Goal: Information Seeking & Learning: Learn about a topic

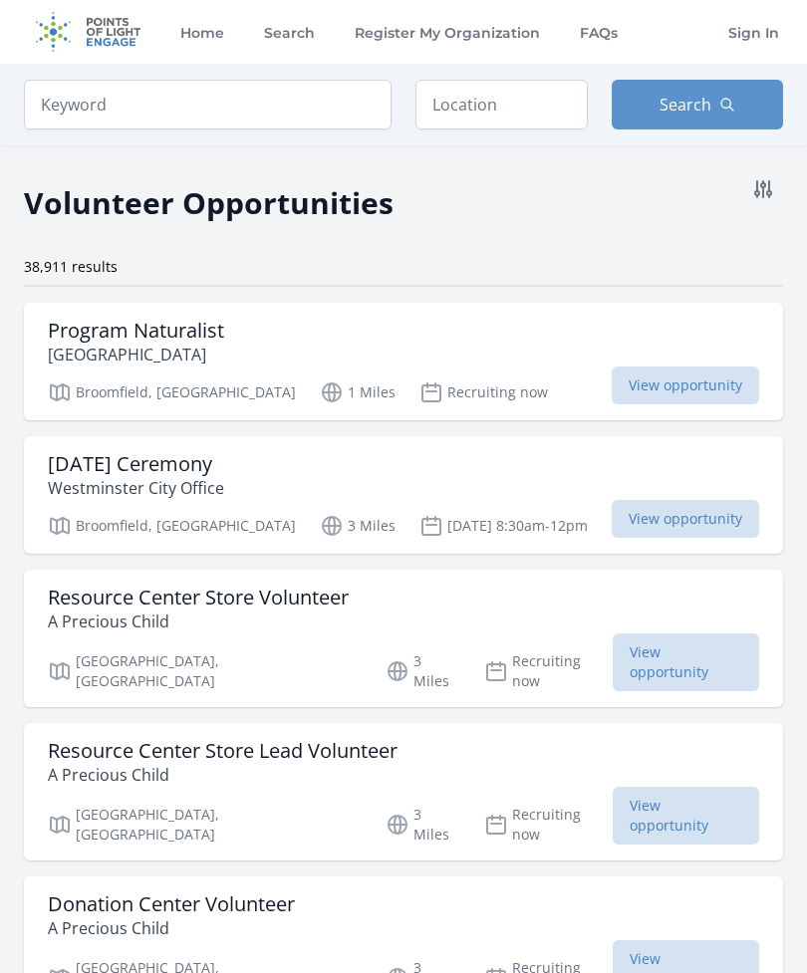
click at [689, 379] on span "View opportunity" at bounding box center [685, 386] width 147 height 38
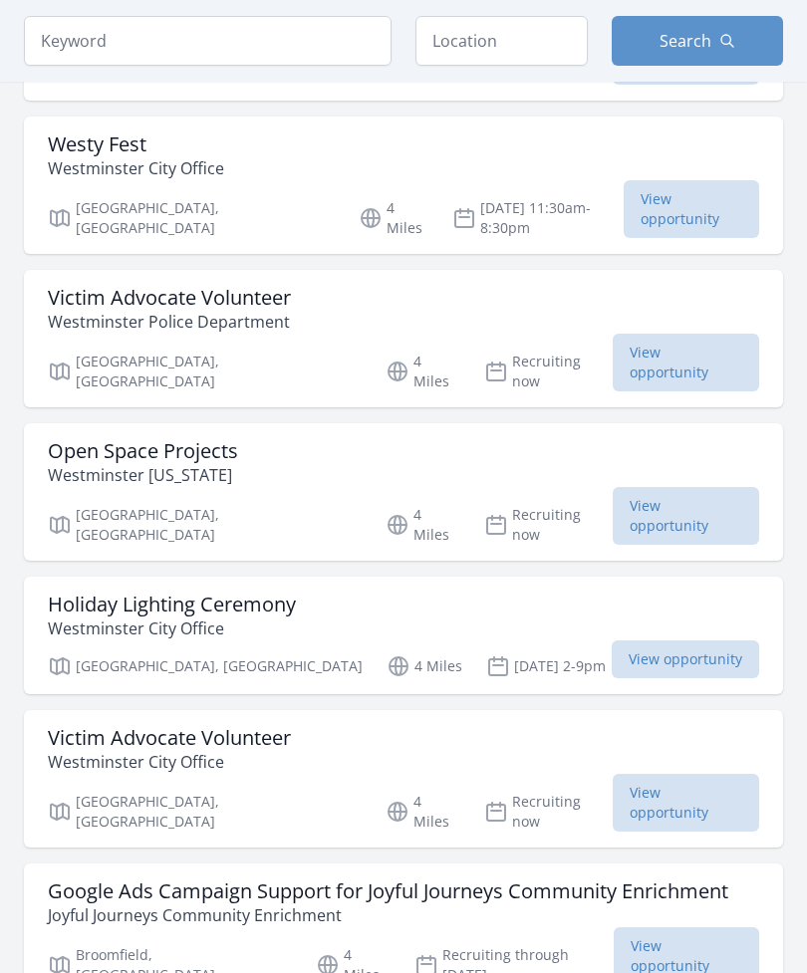
scroll to position [1840, 0]
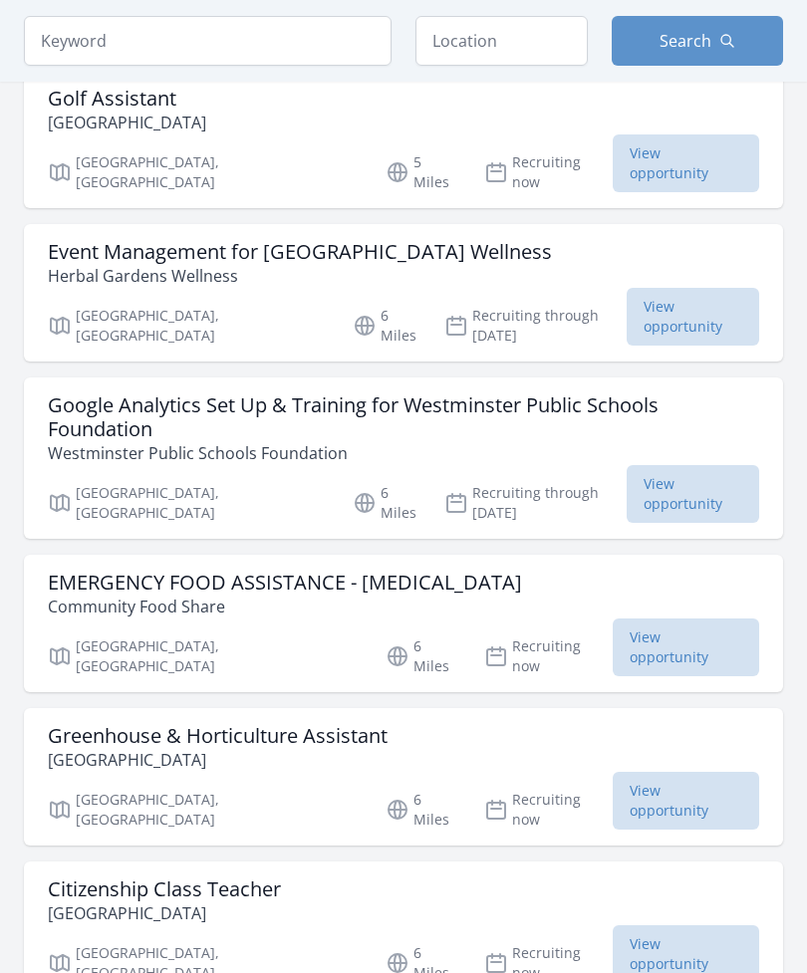
scroll to position [3854, 0]
click at [157, 724] on h3 "Greenhouse & Horticulture Assistant" at bounding box center [218, 736] width 340 height 24
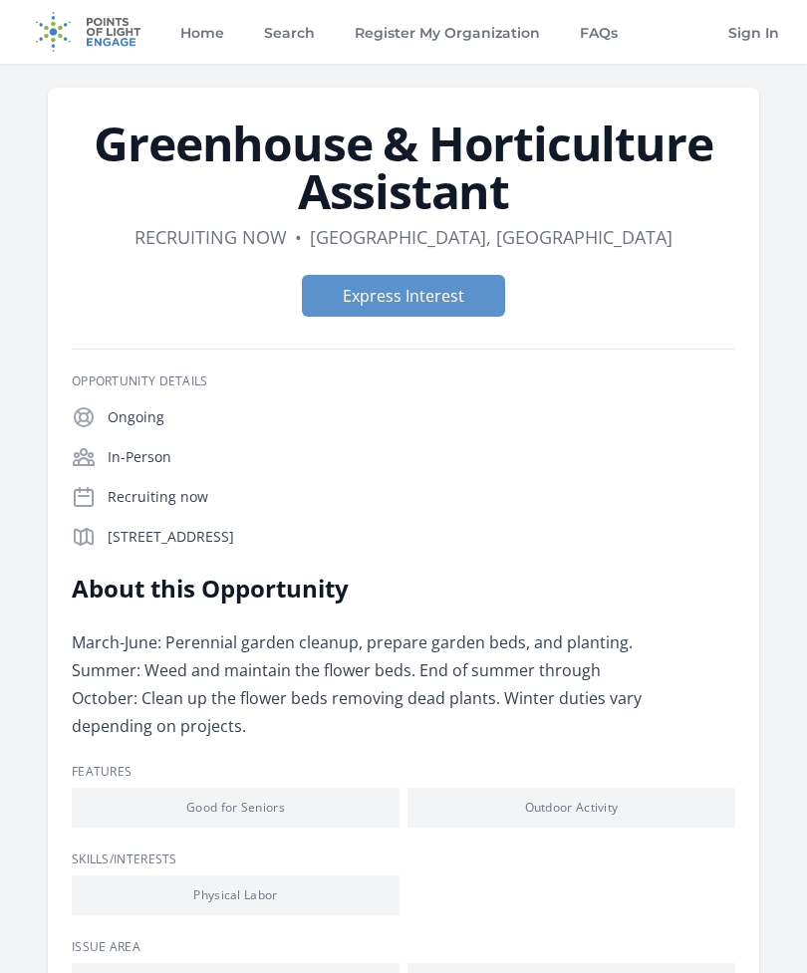
click at [436, 304] on button "Express Interest" at bounding box center [403, 296] width 203 height 42
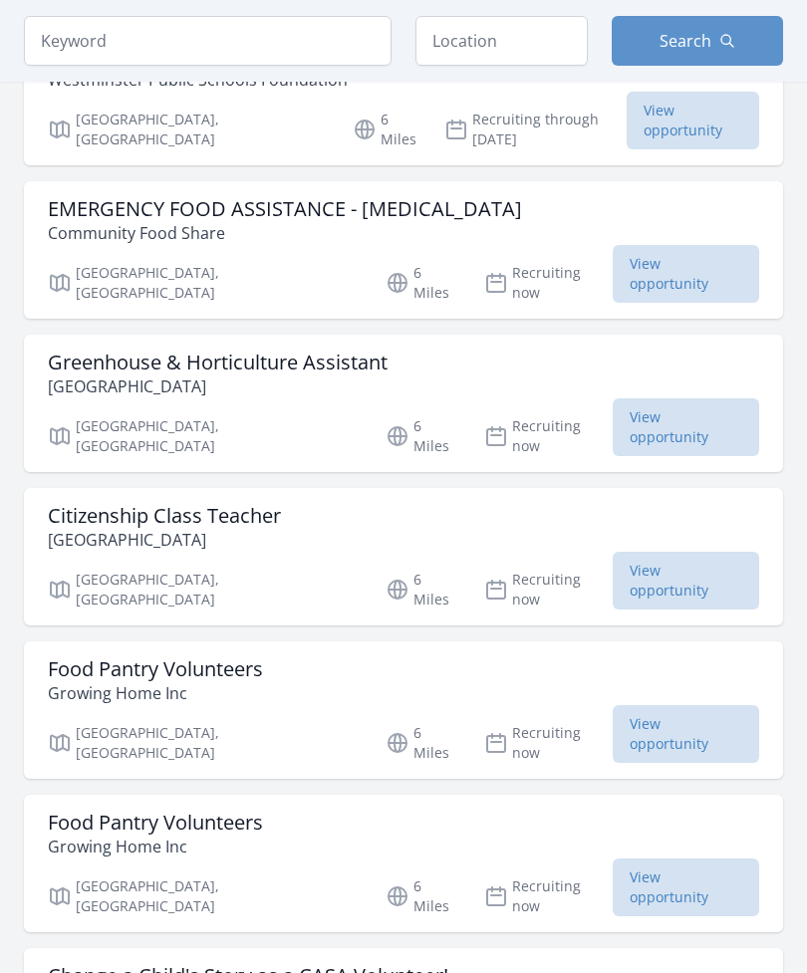
scroll to position [4232, 0]
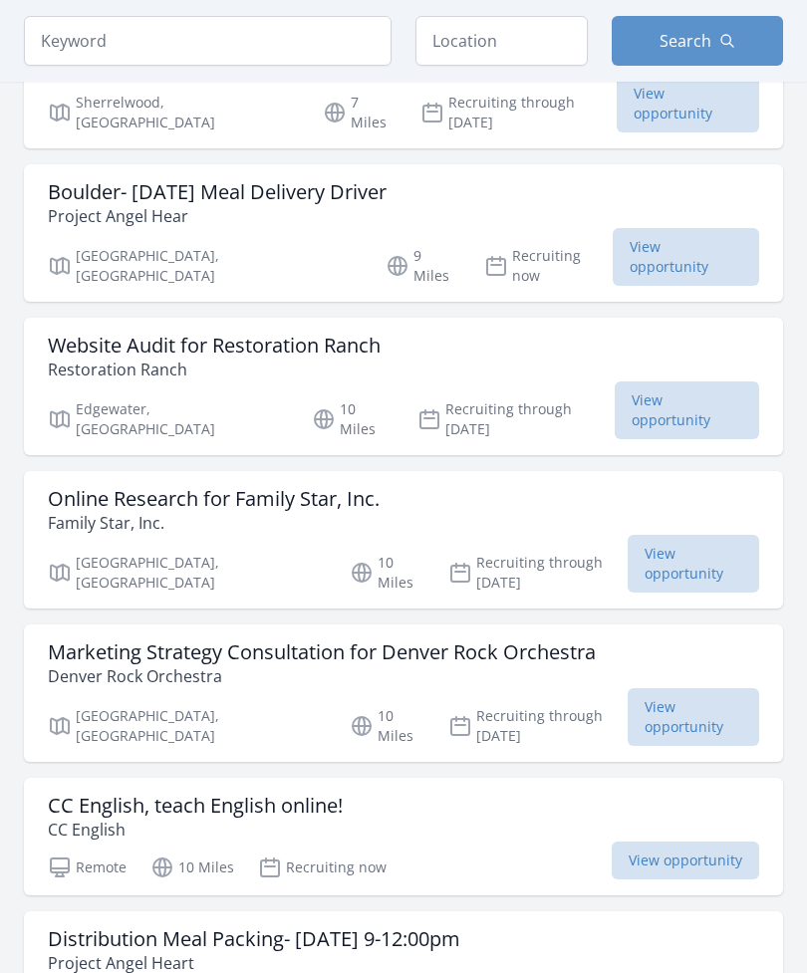
scroll to position [5452, 0]
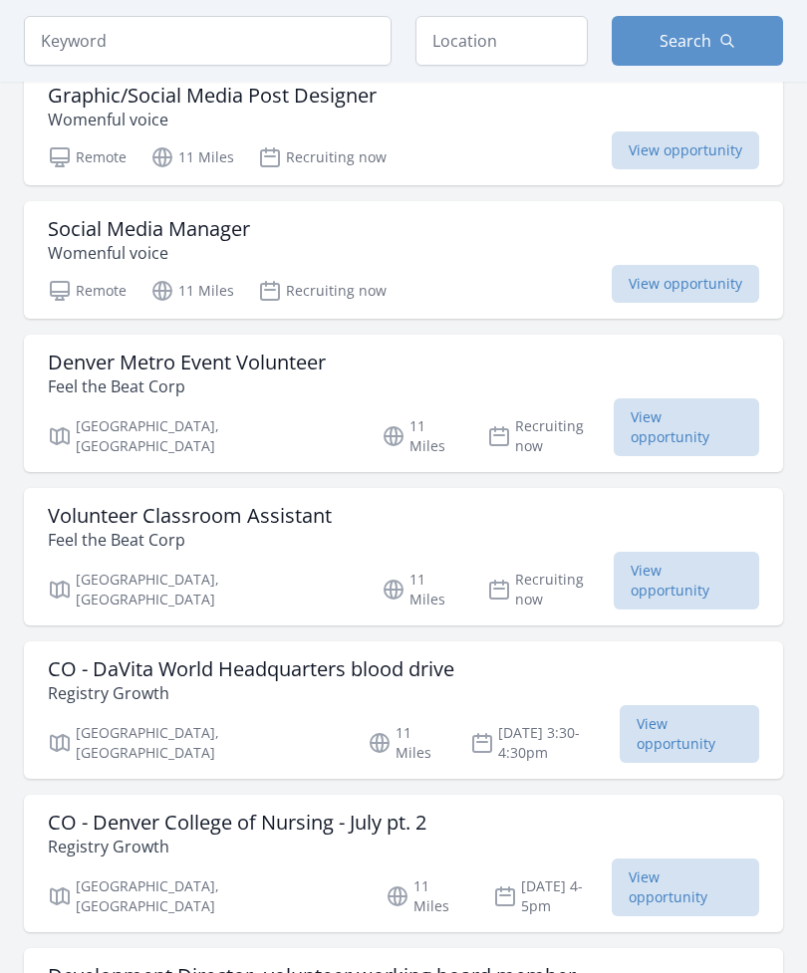
scroll to position [9967, 0]
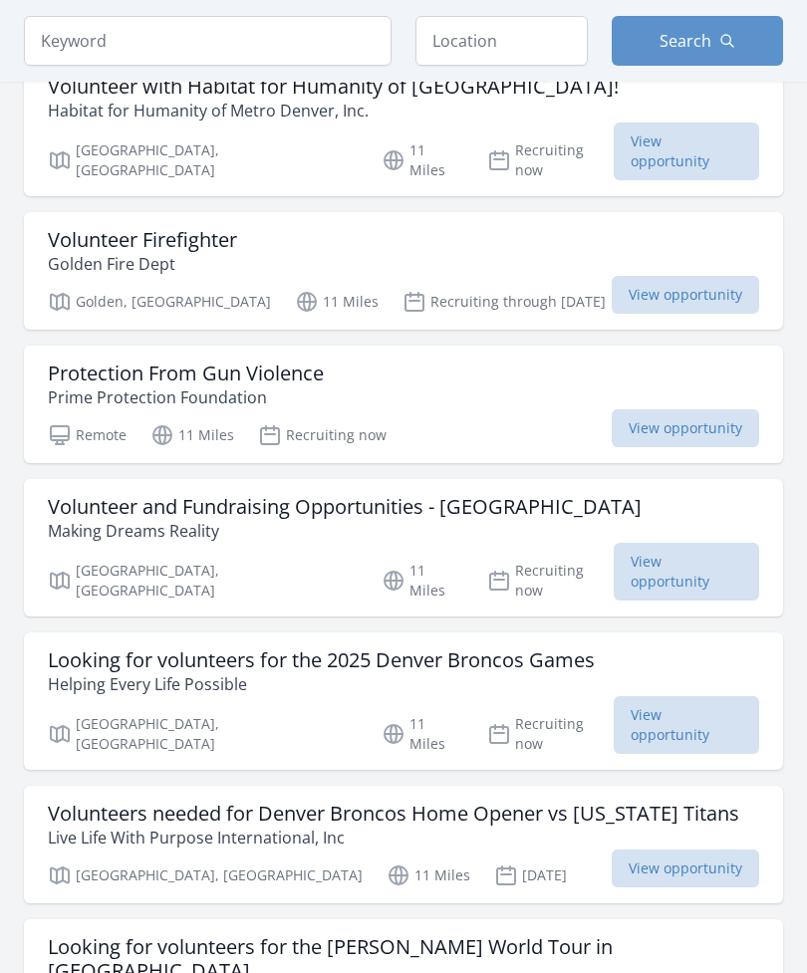
scroll to position [12442, 0]
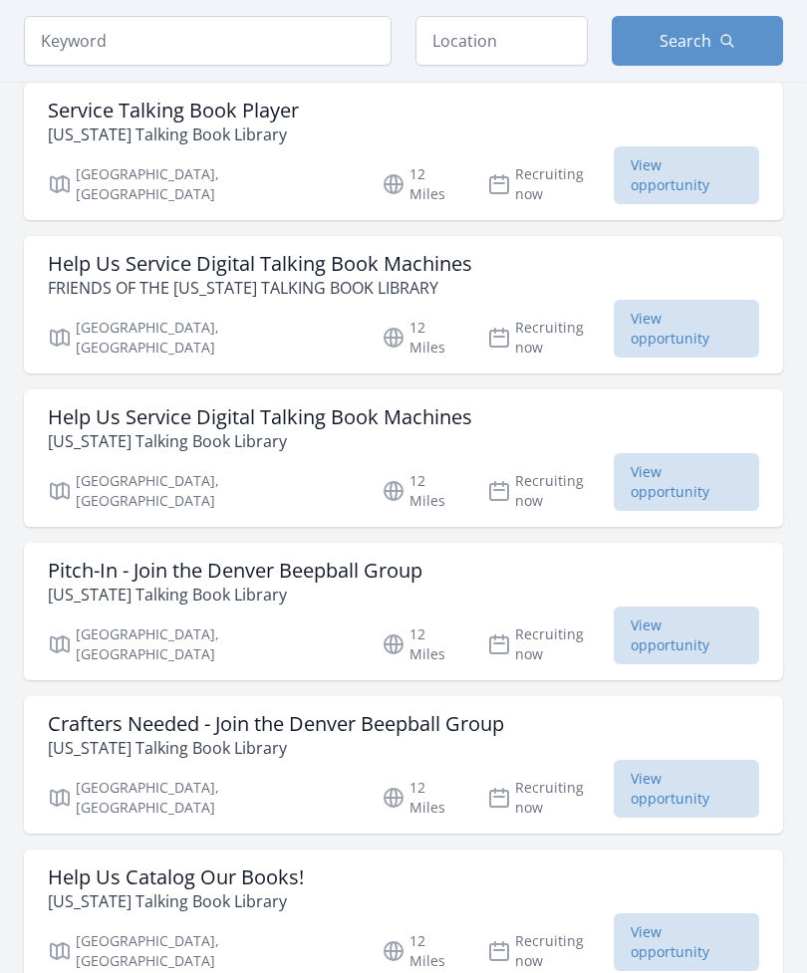
scroll to position [15070, 0]
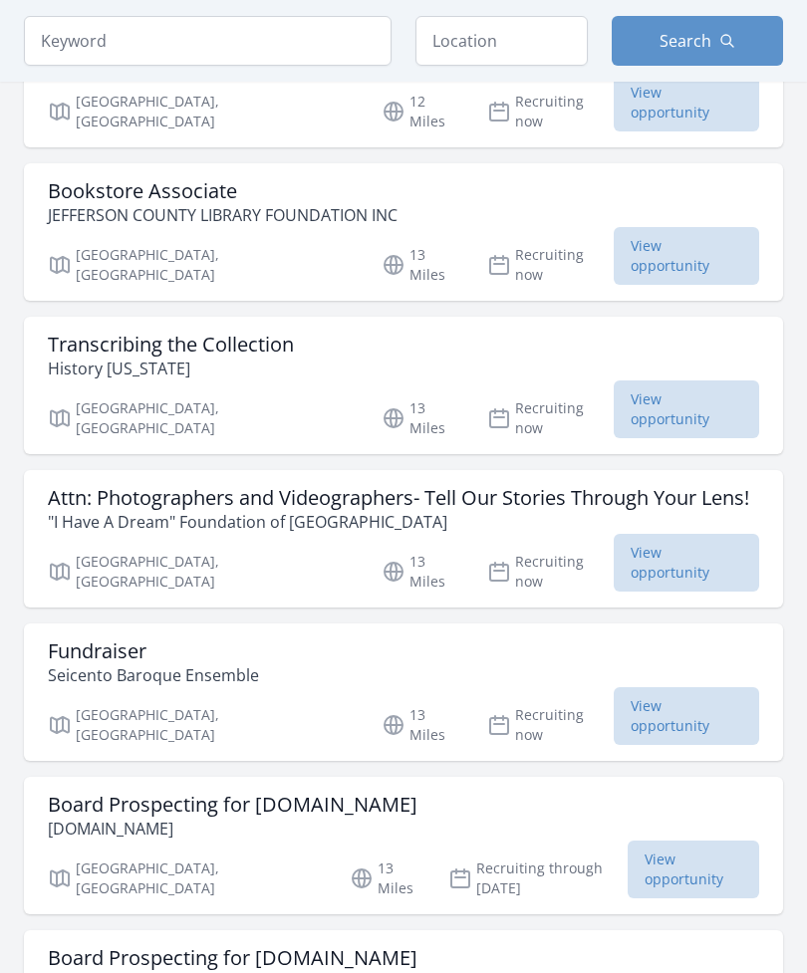
scroll to position [17755, 0]
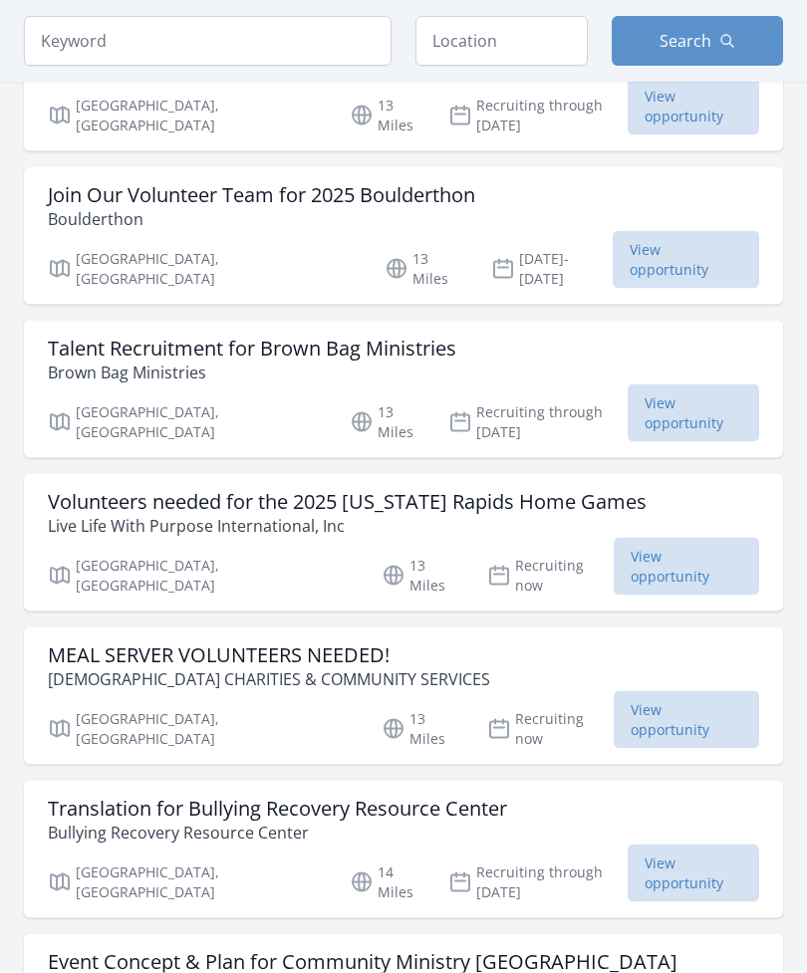
scroll to position [19419, 0]
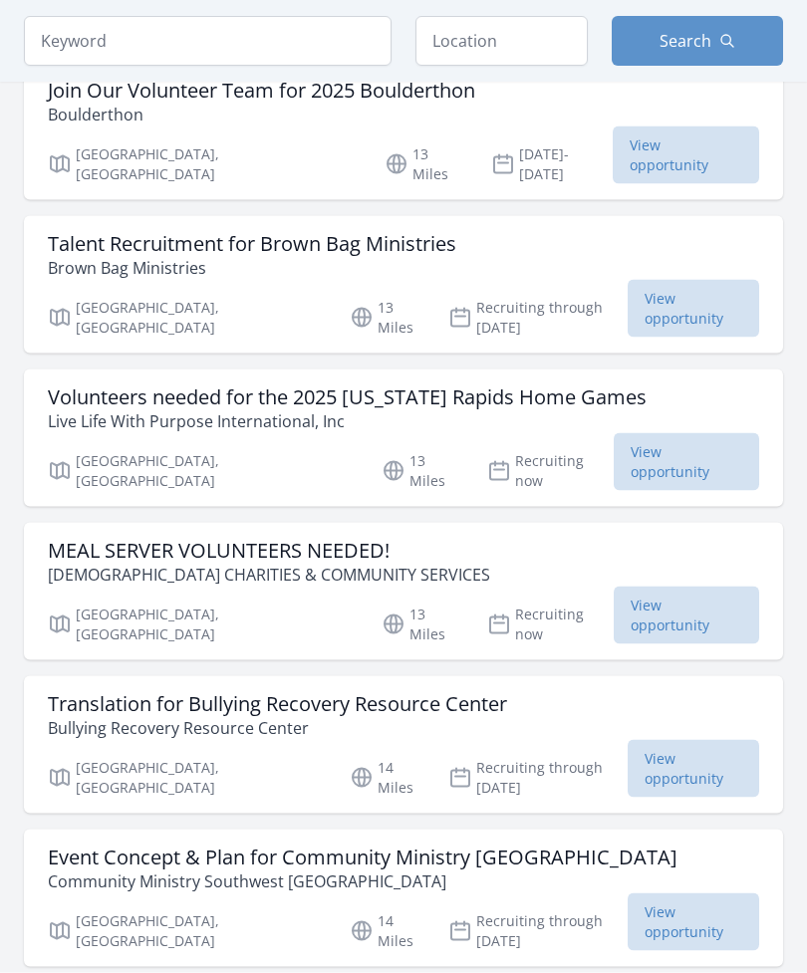
scroll to position [19523, 0]
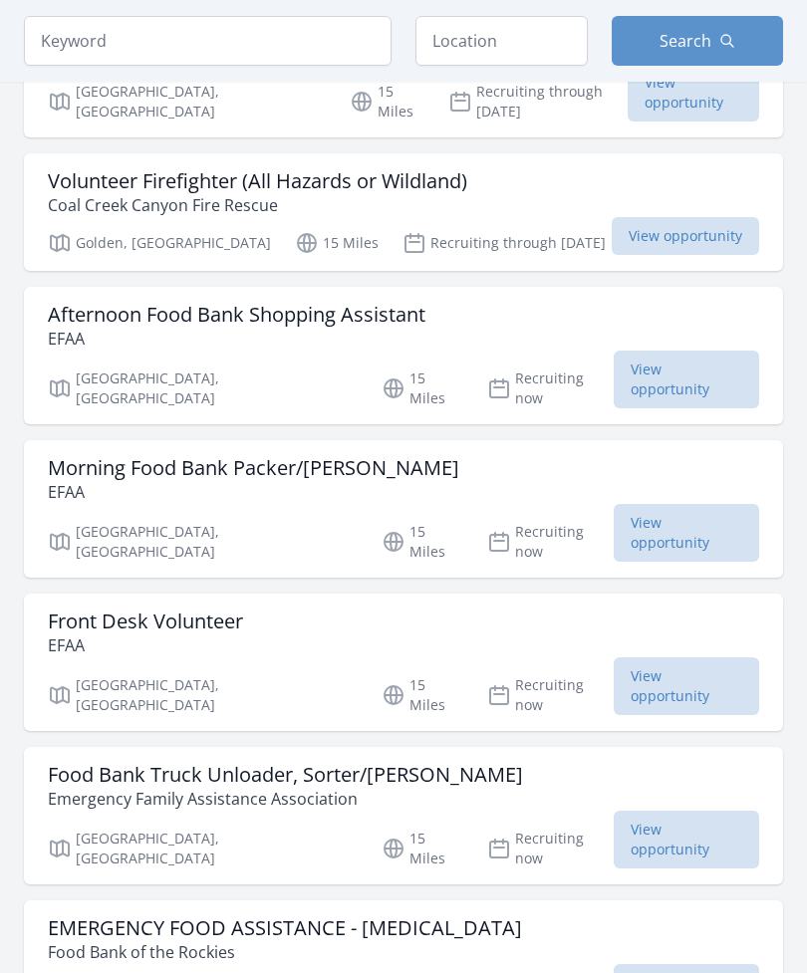
scroll to position [22887, 0]
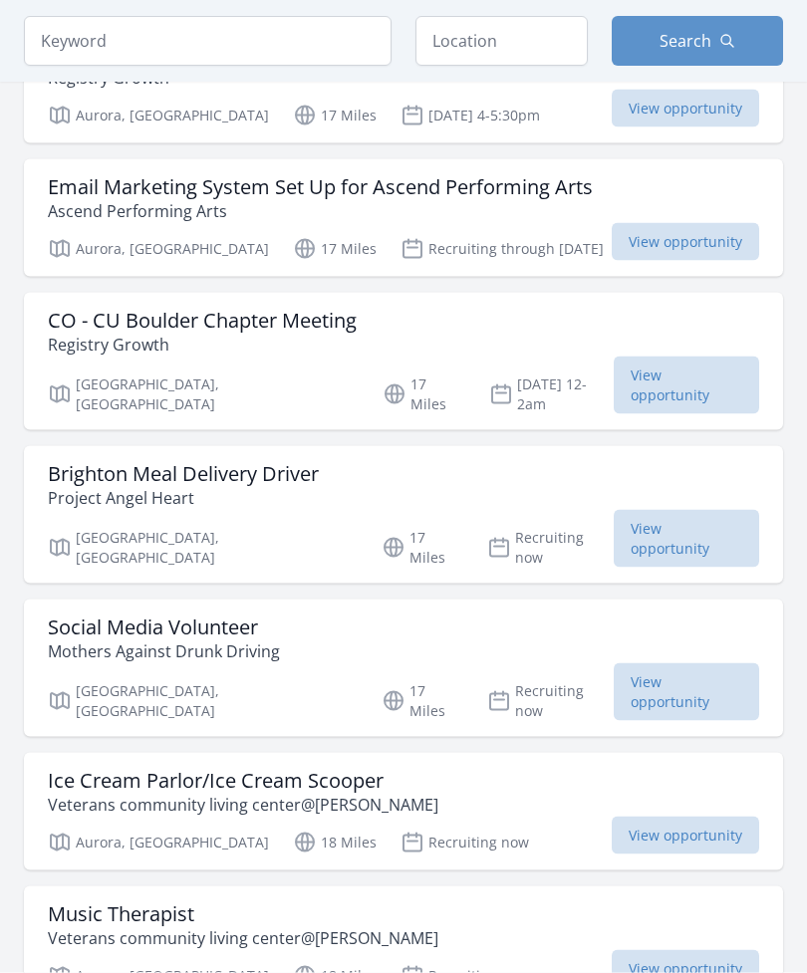
scroll to position [24836, 0]
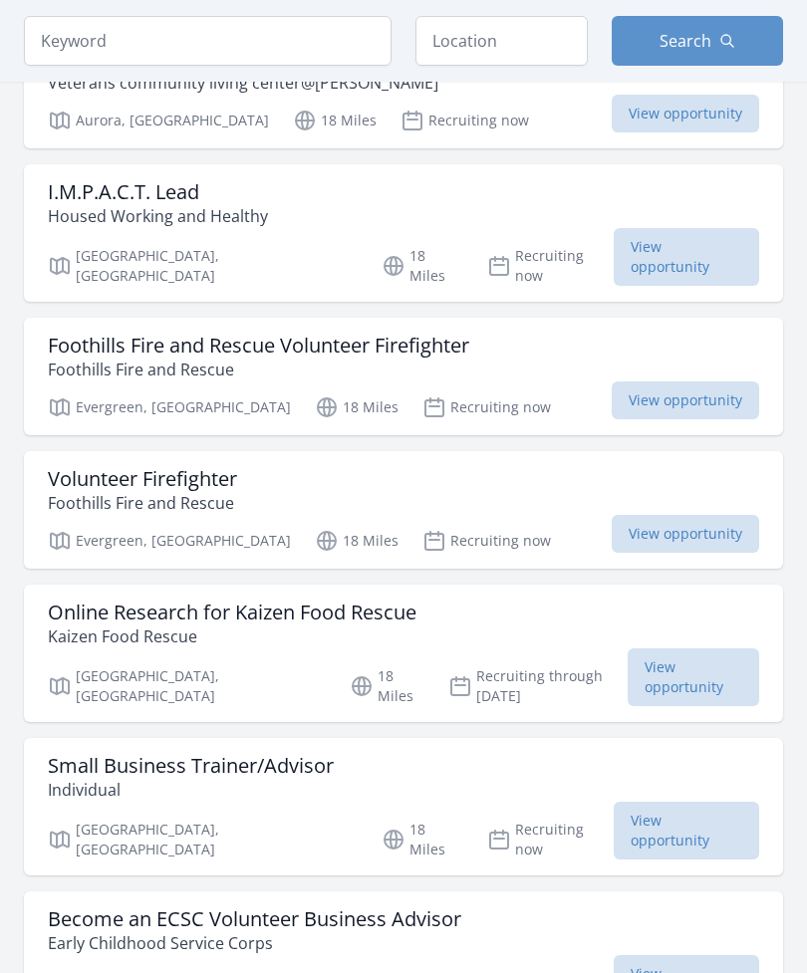
scroll to position [26091, 0]
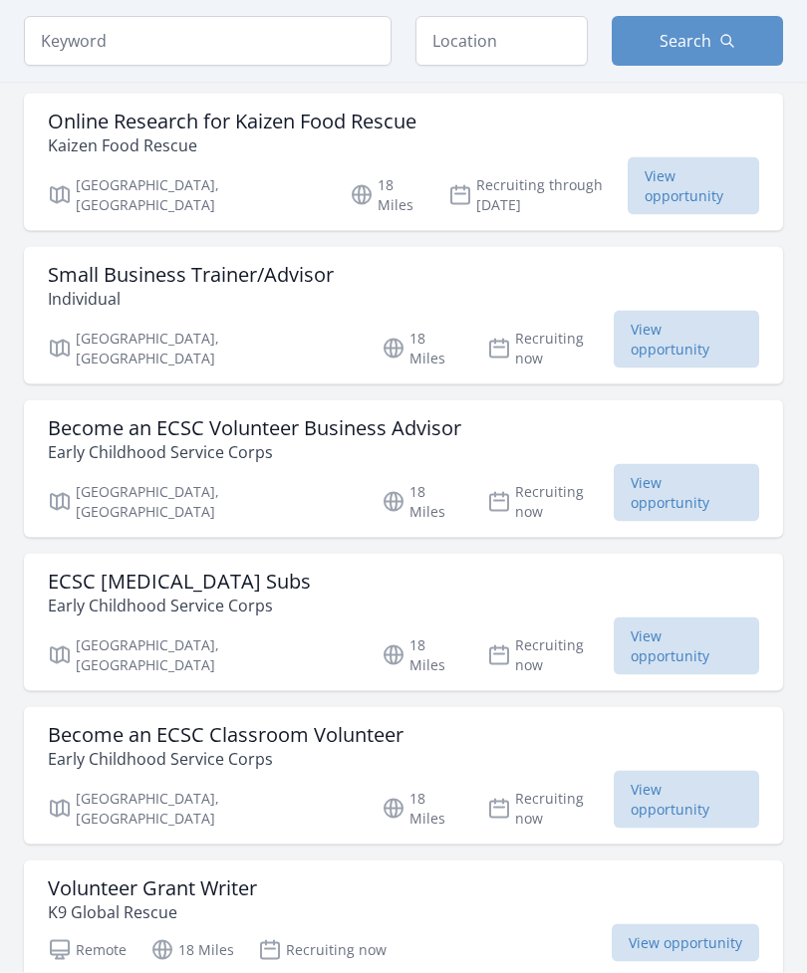
scroll to position [26583, 0]
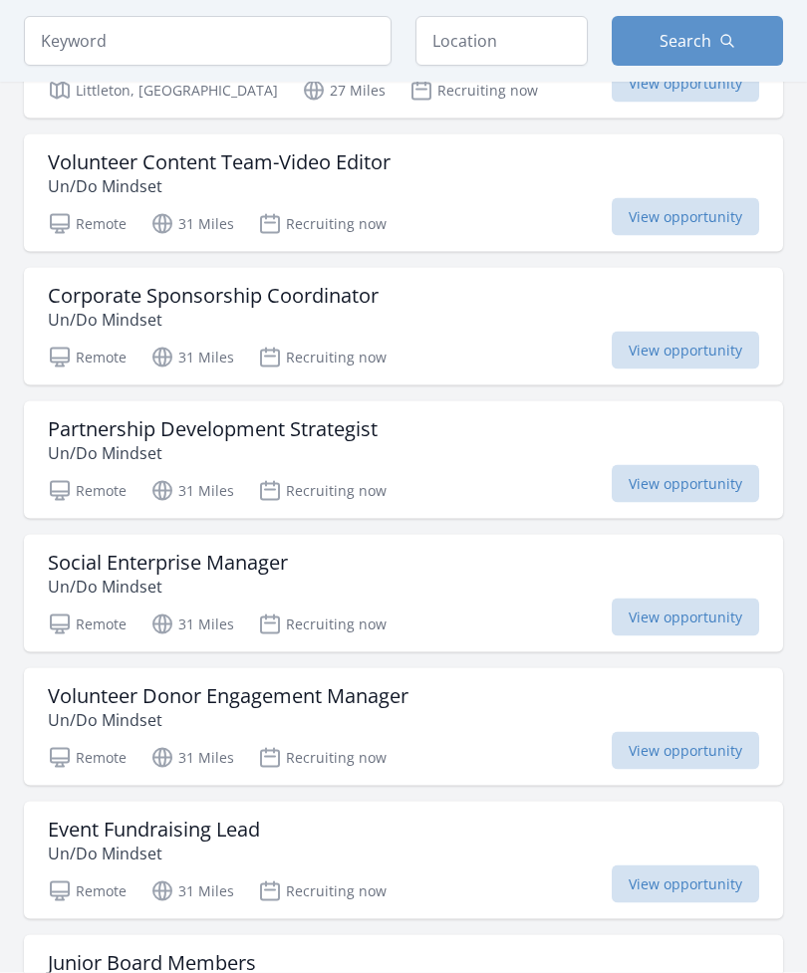
scroll to position [33051, 0]
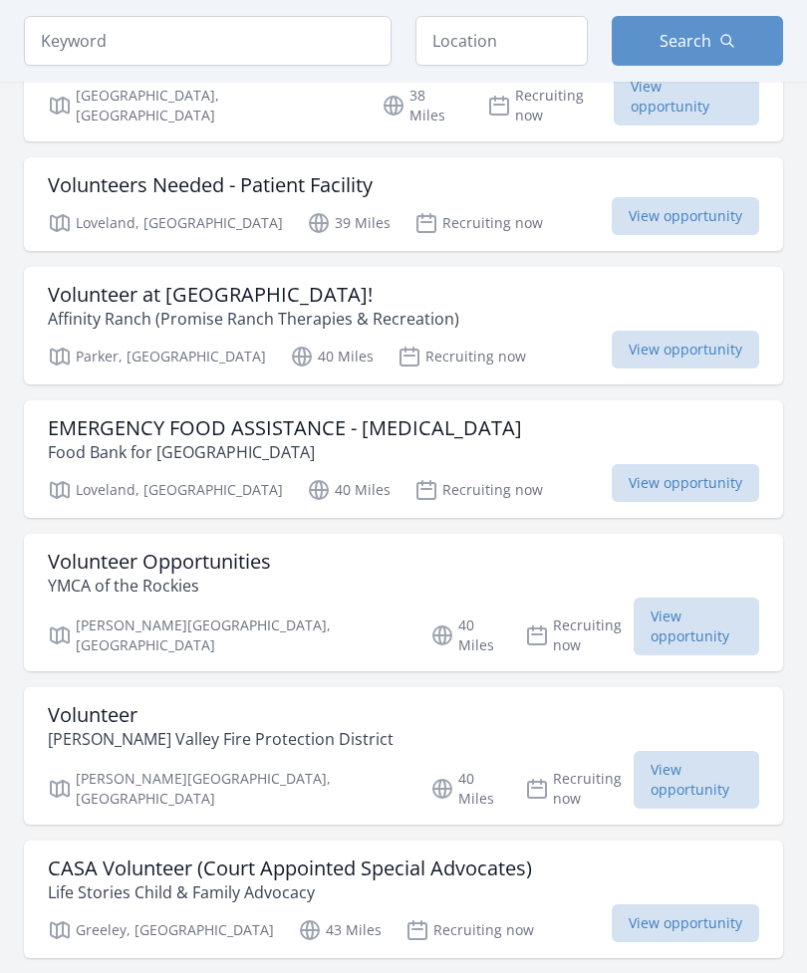
scroll to position [36129, 0]
